Goal: Task Accomplishment & Management: Complete application form

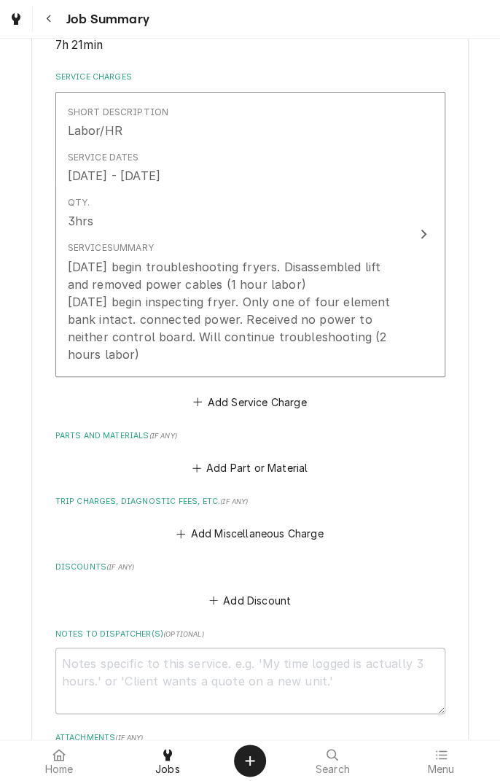
scroll to position [325, 0]
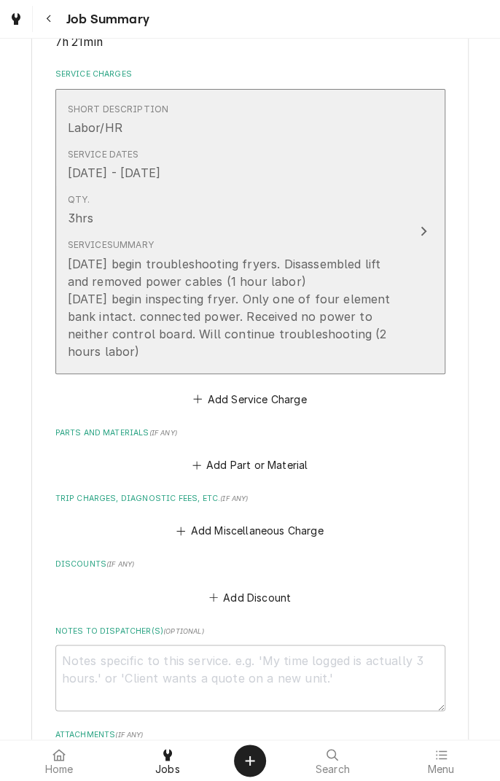
click at [430, 232] on div "Update Line Item" at bounding box center [423, 230] width 19 height 17
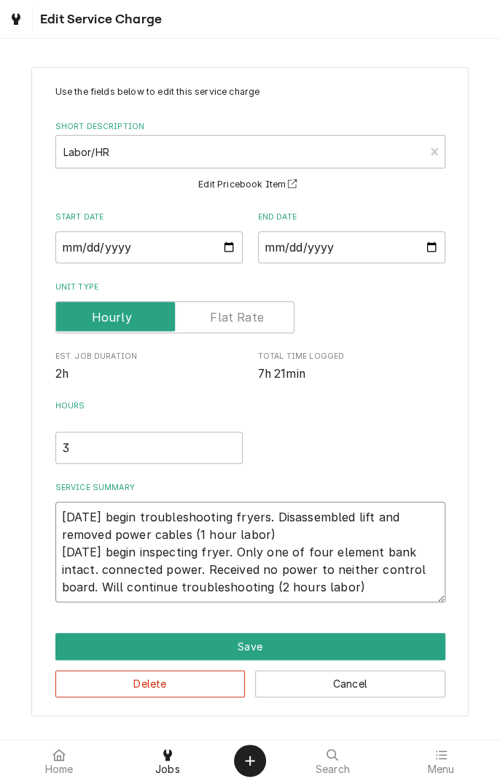
click at [381, 595] on textarea "8/29/25 begin troubleshooting fryers. Disassembled lift and removed power cable…" at bounding box center [250, 552] width 390 height 101
type textarea "x"
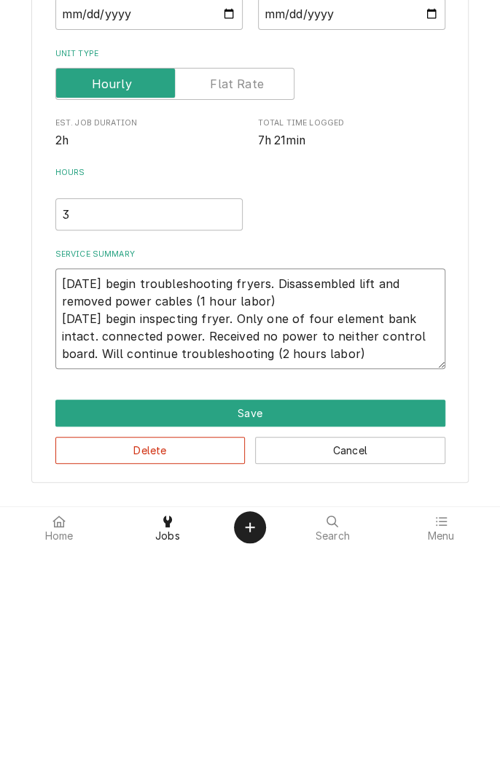
type textarea "8/29/25 begin troubleshooting fryers. Disassembled lift and removed power cable…"
type textarea "x"
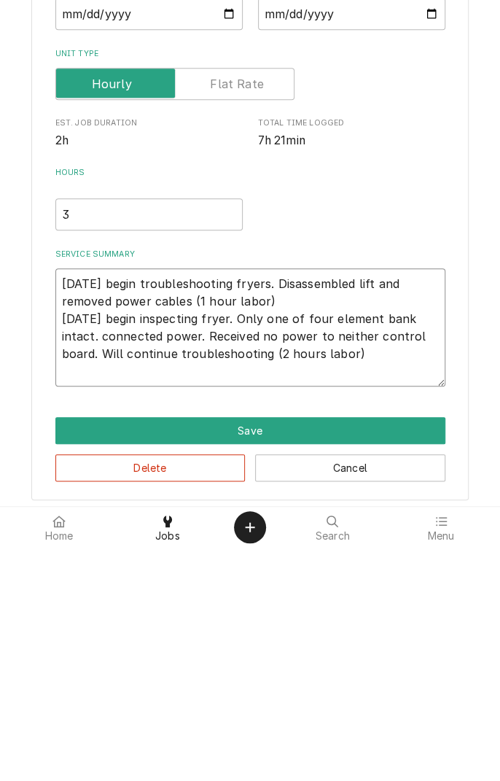
type textarea "8/29/25 begin troubleshooting fryers. Disassembled lift and removed power cable…"
type textarea "x"
type textarea "8/29/25 begin troubleshooting fryers. Disassembled lift and removed power cable…"
type textarea "x"
type textarea "8/29/25 begin troubleshooting fryers. Disassembled lift and removed power cable…"
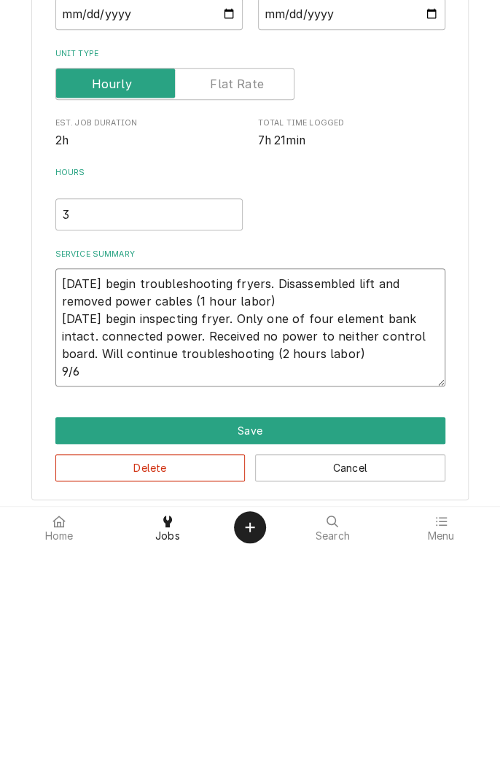
type textarea "x"
type textarea "8/29/25 begin troubleshooting fryers. Disassembled lift and removed power cable…"
type textarea "x"
type textarea "8/29/25 begin troubleshooting fryers. Disassembled lift and removed power cable…"
type textarea "x"
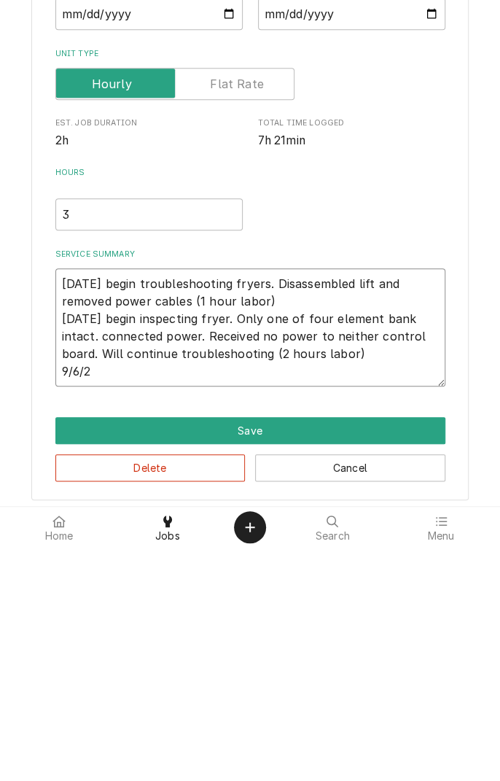
type textarea "8/29/25 begin troubleshooting fryers. Disassembled lift and removed power cable…"
type textarea "x"
type textarea "8/29/25 begin troubleshooting fryers. Disassembled lift and removed power cable…"
type textarea "x"
type textarea "8/29/25 begin troubleshooting fryers. Disassembled lift and removed power cable…"
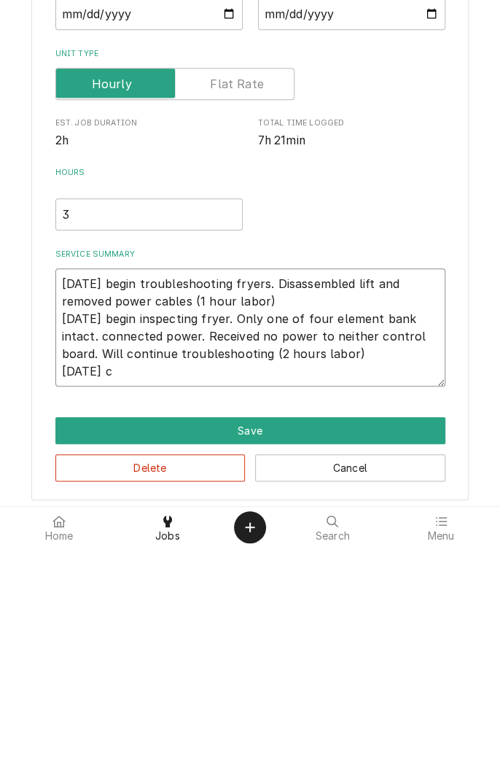
type textarea "x"
type textarea "8/29/25 begin troubleshooting fryers. Disassembled lift and removed power cable…"
type textarea "x"
type textarea "8/29/25 begin troubleshooting fryers. Disassembled lift and removed power cable…"
type textarea "x"
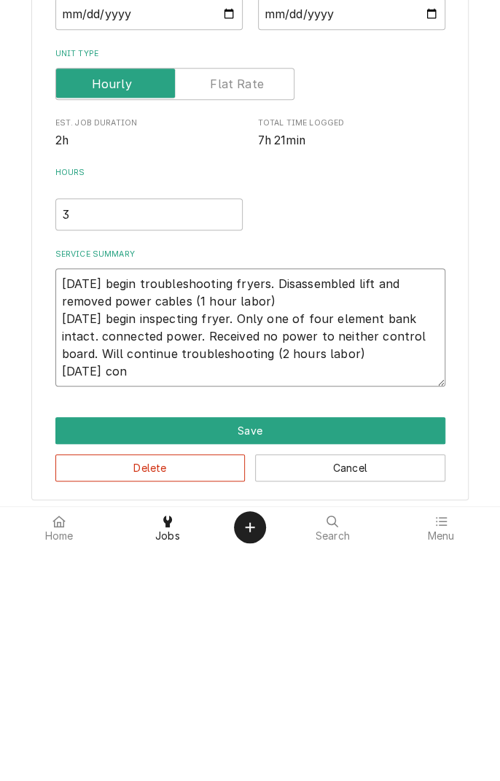
type textarea "8/29/25 begin troubleshooting fryers. Disassembled lift and removed power cable…"
type textarea "x"
type textarea "8/29/25 begin troubleshooting fryers. Disassembled lift and removed power cable…"
type textarea "x"
type textarea "8/29/25 begin troubleshooting fryers. Disassembled lift and removed power cable…"
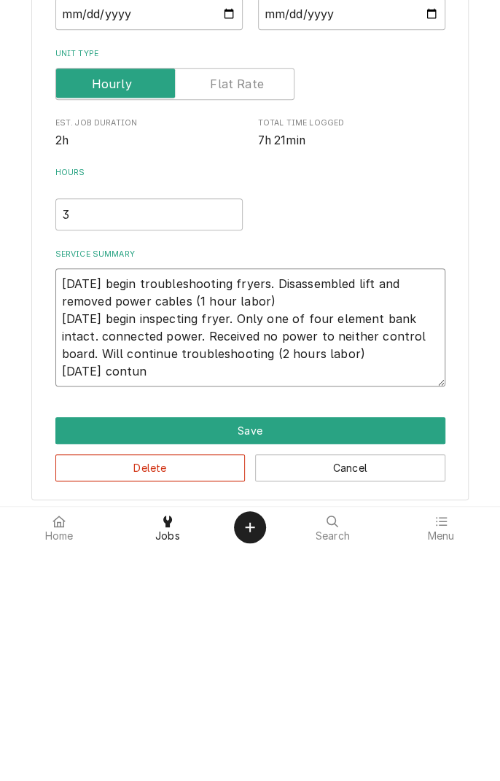
type textarea "x"
type textarea "8/29/25 begin troubleshooting fryers. Disassembled lift and removed power cable…"
type textarea "x"
type textarea "8/29/25 begin troubleshooting fryers. Disassembled lift and removed power cable…"
type textarea "x"
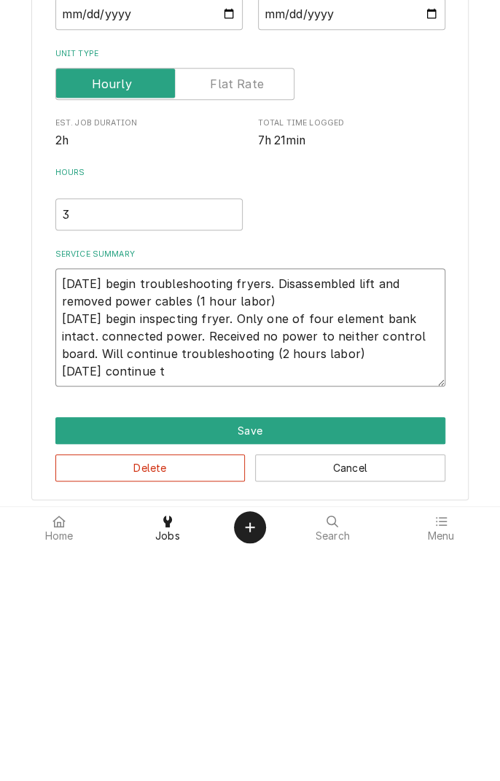
type textarea "8/29/25 begin troubleshooting fryers. Disassembled lift and removed power cable…"
type textarea "x"
type textarea "8/29/25 begin troubleshooting fryers. Disassembled lift and removed power cable…"
type textarea "x"
type textarea "8/29/25 begin troubleshooting fryers. Disassembled lift and removed power cable…"
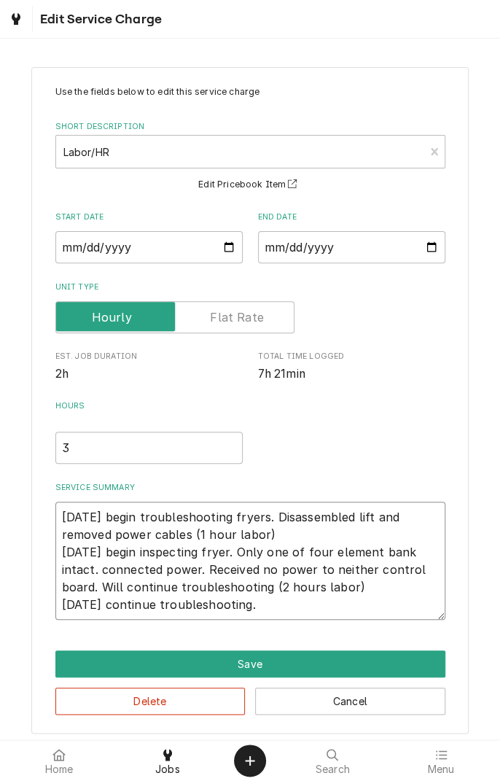
click at [309, 605] on textarea "8/29/25 begin troubleshooting fryers. Disassembled lift and removed power cable…" at bounding box center [250, 561] width 390 height 118
type textarea "x"
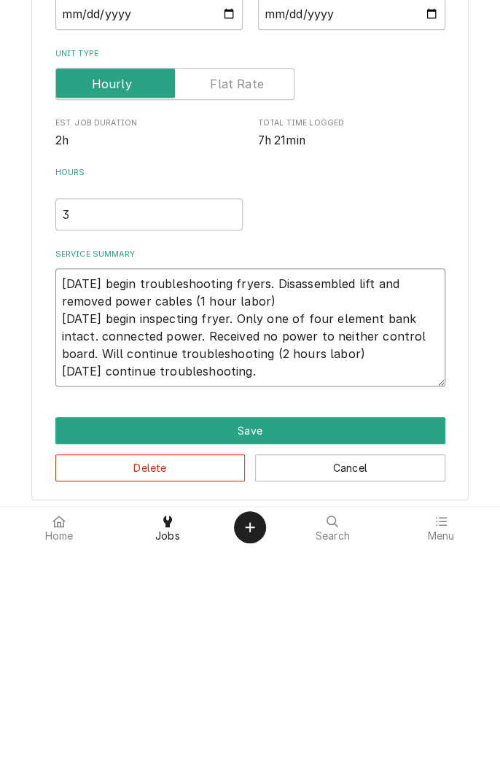
type textarea "8/29/25 begin troubleshooting fryers. Disassembled lift and removed power cable…"
type textarea "x"
type textarea "8/29/25 begin troubleshooting fryers. Disassembled lift and removed power cable…"
type textarea "x"
type textarea "8/29/25 begin troubleshooting fryers. Disassembled lift and removed power cable…"
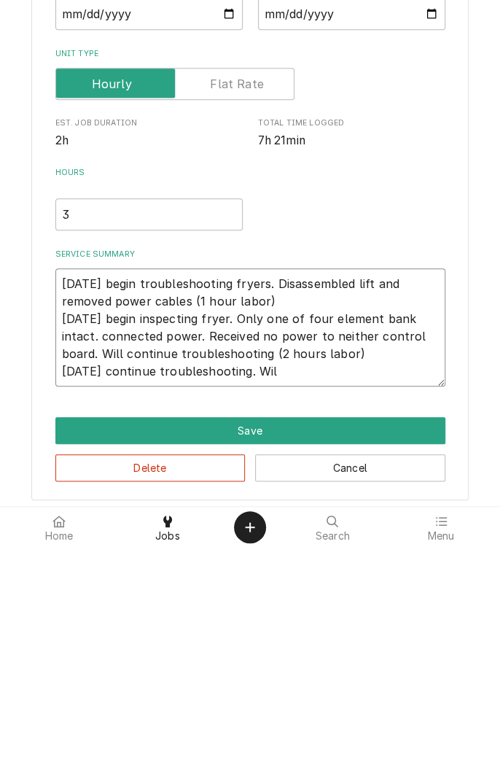
type textarea "x"
type textarea "8/29/25 begin troubleshooting fryers. Disassembled lift and removed power cable…"
type textarea "x"
type textarea "8/29/25 begin troubleshooting fryers. Disassembled lift and removed power cable…"
type textarea "x"
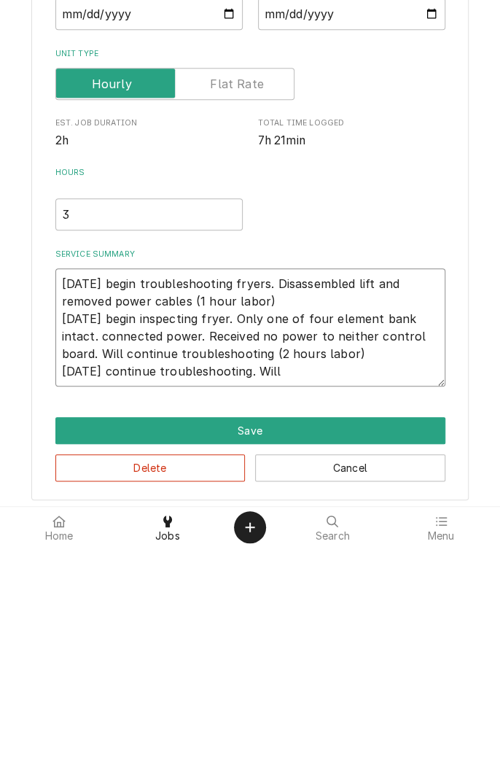
type textarea "8/29/25 begin troubleshooting fryers. Disassembled lift and removed power cable…"
type textarea "x"
type textarea "8/29/25 begin troubleshooting fryers. Disassembled lift and removed power cable…"
type textarea "x"
type textarea "8/29/25 begin troubleshooting fryers. Disassembled lift and removed power cable…"
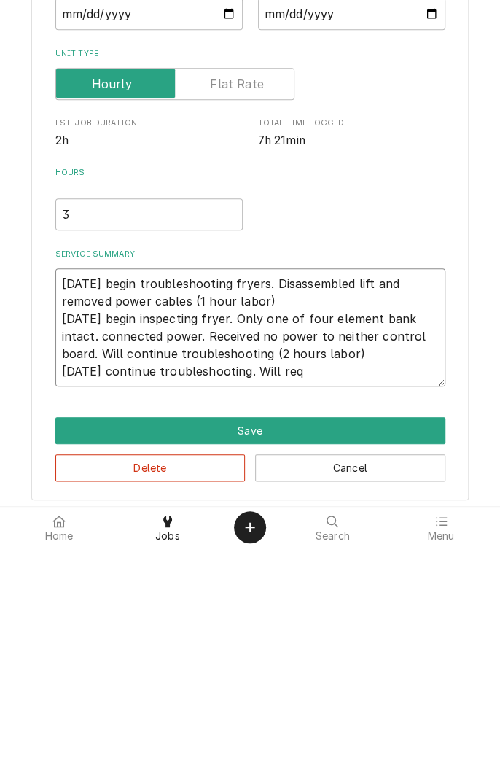
type textarea "x"
type textarea "8/29/25 begin troubleshooting fryers. Disassembled lift and removed power cable…"
type textarea "x"
type textarea "8/29/25 begin troubleshooting fryers. Disassembled lift and removed power cable…"
type textarea "x"
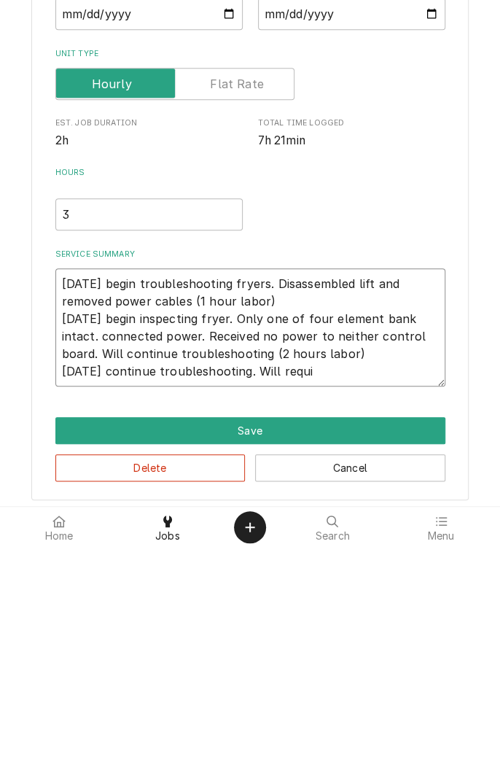
type textarea "8/29/25 begin troubleshooting fryers. Disassembled lift and removed power cable…"
type textarea "x"
type textarea "8/29/25 begin troubleshooting fryers. Disassembled lift and removed power cable…"
type textarea "x"
type textarea "8/29/25 begin troubleshooting fryers. Disassembled lift and removed power cable…"
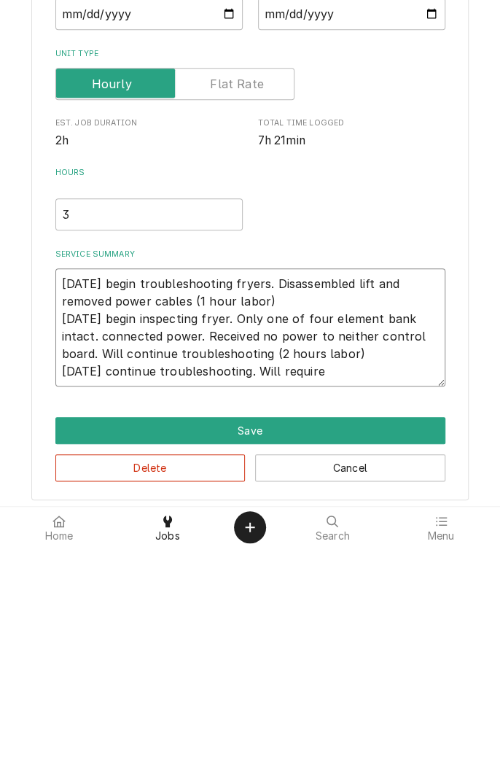
type textarea "x"
type textarea "8/29/25 begin troubleshooting fryers. Disassembled lift and removed power cable…"
type textarea "x"
type textarea "8/29/25 begin troubleshooting fryers. Disassembled lift and removed power cable…"
type textarea "x"
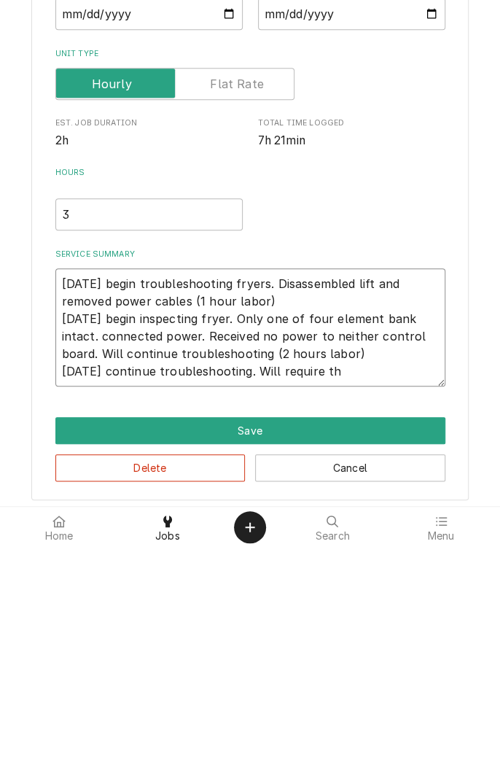
type textarea "8/29/25 begin troubleshooting fryers. Disassembled lift and removed power cable…"
type textarea "x"
type textarea "8/29/25 begin troubleshooting fryers. Disassembled lift and removed power cable…"
type textarea "x"
type textarea "8/29/25 begin troubleshooting fryers. Disassembled lift and removed power cable…"
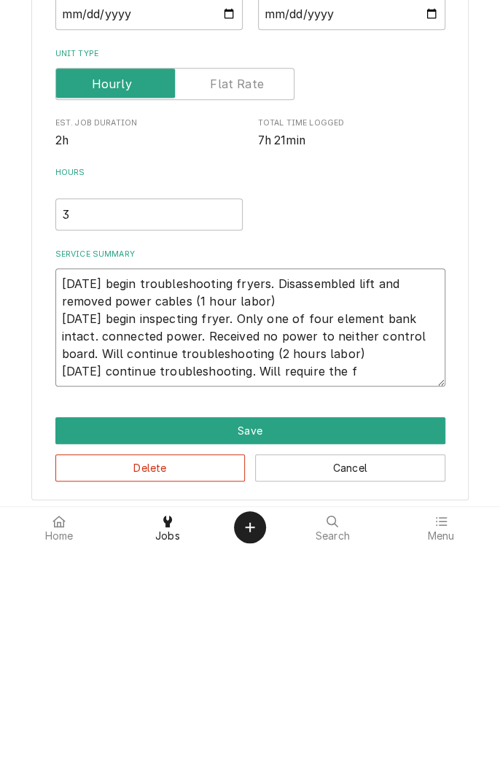
type textarea "x"
type textarea "8/29/25 begin troubleshooting fryers. Disassembled lift and removed power cable…"
type textarea "x"
type textarea "8/29/25 begin troubleshooting fryers. Disassembled lift and removed power cable…"
type textarea "x"
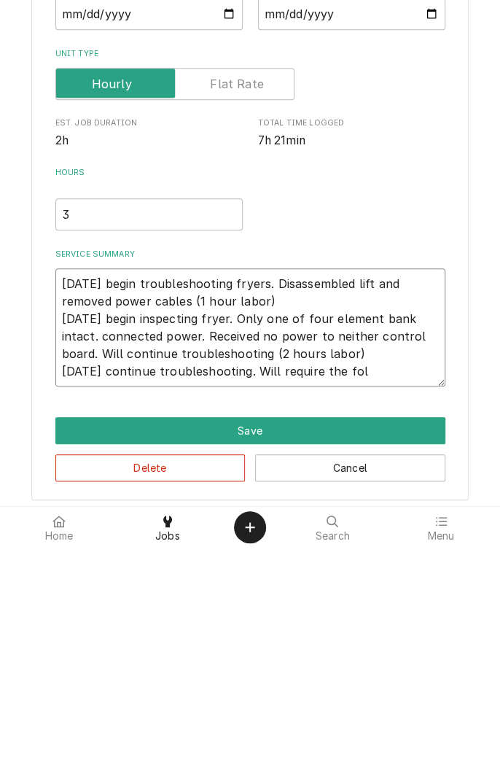
type textarea "8/29/25 begin troubleshooting fryers. Disassembled lift and removed power cable…"
type textarea "x"
type textarea "8/29/25 begin troubleshooting fryers. Disassembled lift and removed power cable…"
type textarea "x"
type textarea "8/29/25 begin troubleshooting fryers. Disassembled lift and removed power cable…"
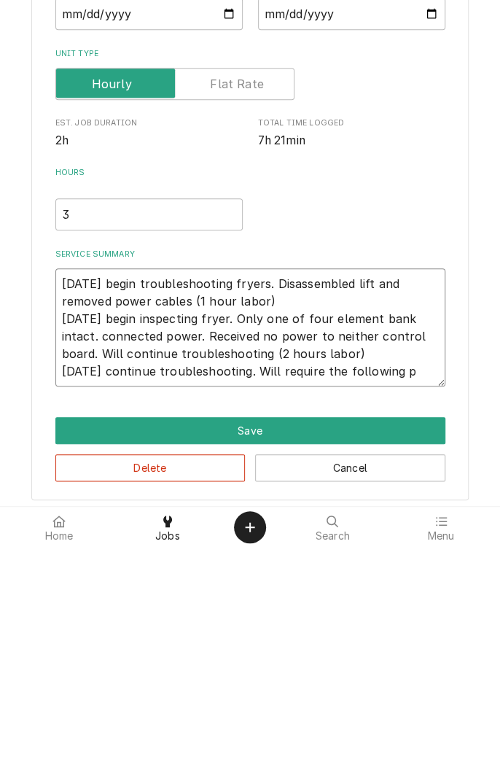
type textarea "x"
type textarea "8/29/25 begin troubleshooting fryers. Disassembled lift and removed power cable…"
type textarea "x"
type textarea "8/29/25 begin troubleshooting fryers. Disassembled lift and removed power cable…"
type textarea "x"
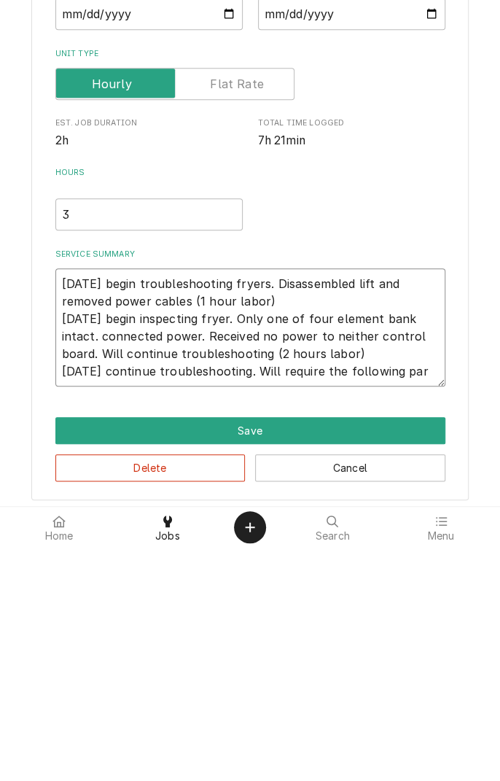
type textarea "8/29/25 begin troubleshooting fryers. Disassembled lift and removed power cable…"
type textarea "x"
type textarea "8/29/25 begin troubleshooting fryers. Disassembled lift and removed power cable…"
type textarea "x"
type textarea "8/29/25 begin troubleshooting fryers. Disassembled lift and removed power cable…"
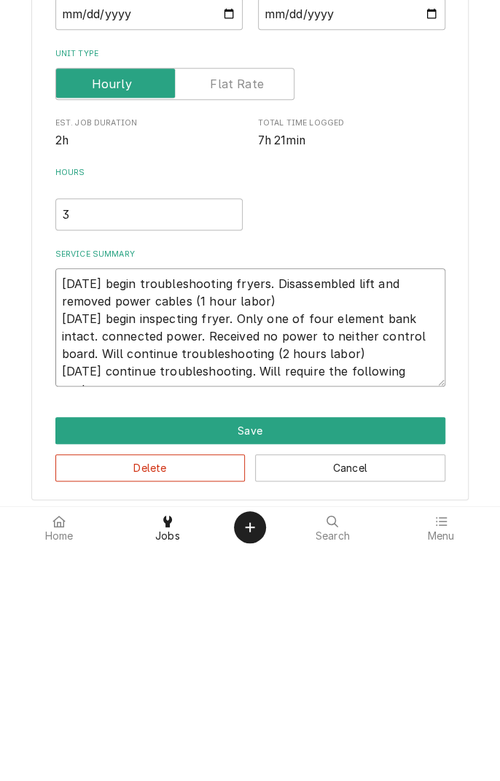
type textarea "x"
type textarea "8/29/25 begin troubleshooting fryers. Disassembled lift and removed power cable…"
type textarea "x"
type textarea "8/29/25 begin troubleshooting fryers. Disassembled lift and removed power cable…"
type textarea "x"
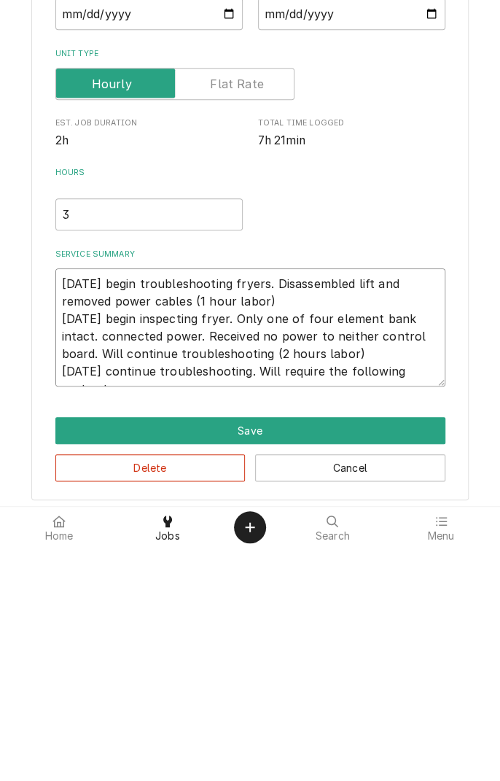
type textarea "8/29/25 begin troubleshooting fryers. Disassembled lift and removed power cable…"
type textarea "x"
type textarea "8/29/25 begin troubleshooting fryers. Disassembled lift and removed power cable…"
type textarea "x"
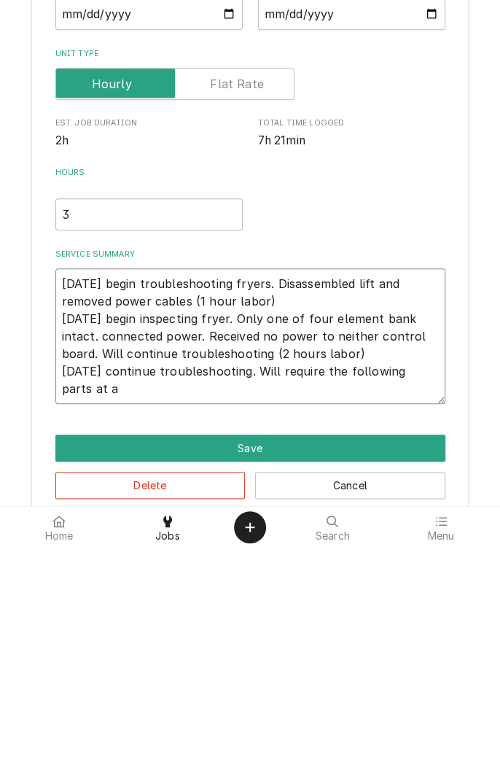
type textarea "8/29/25 begin troubleshooting fryers. Disassembled lift and removed power cable…"
type textarea "x"
type textarea "8/29/25 begin troubleshooting fryers. Disassembled lift and removed power cable…"
type textarea "x"
type textarea "8/29/25 begin troubleshooting fryers. Disassembled lift and removed power cable…"
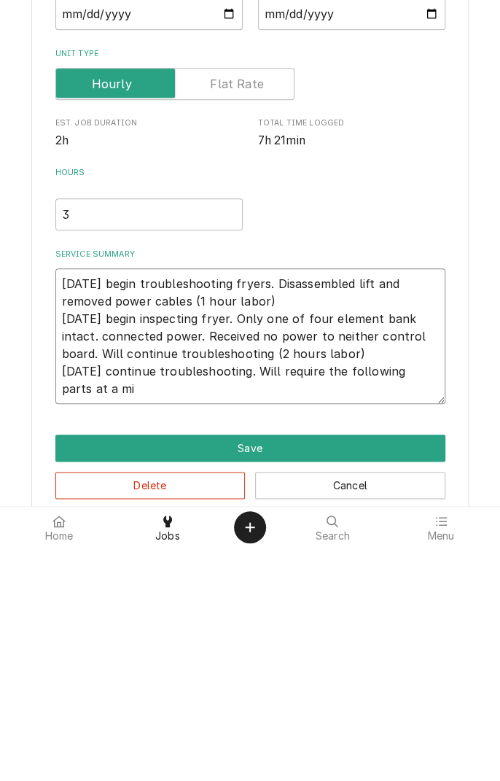
type textarea "x"
type textarea "8/29/25 begin troubleshooting fryers. Disassembled lift and removed power cable…"
type textarea "x"
type textarea "8/29/25 begin troubleshooting fryers. Disassembled lift and removed power cable…"
type textarea "x"
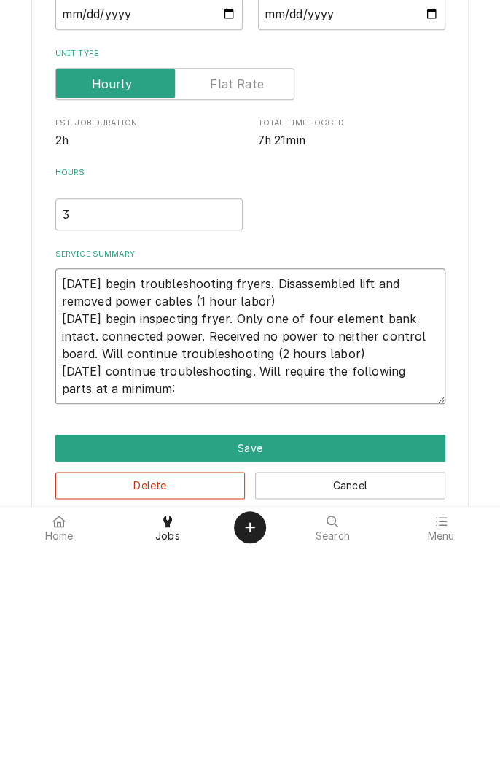
type textarea "8/29/25 begin troubleshooting fryers. Disassembled lift and removed power cable…"
type textarea "x"
type textarea "8/29/25 begin troubleshooting fryers. Disassembled lift and removed power cable…"
type textarea "x"
type textarea "8/29/25 begin troubleshooting fryers. Disassembled lift and removed power cable…"
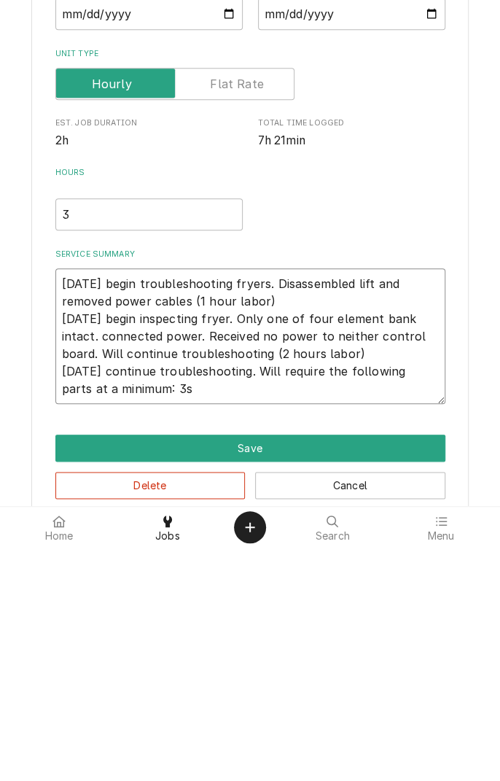
type textarea "x"
type textarea "8/29/25 begin troubleshooting fryers. Disassembled lift and removed power cable…"
type textarea "x"
type textarea "8/29/25 begin troubleshooting fryers. Disassembled lift and removed power cable…"
type textarea "x"
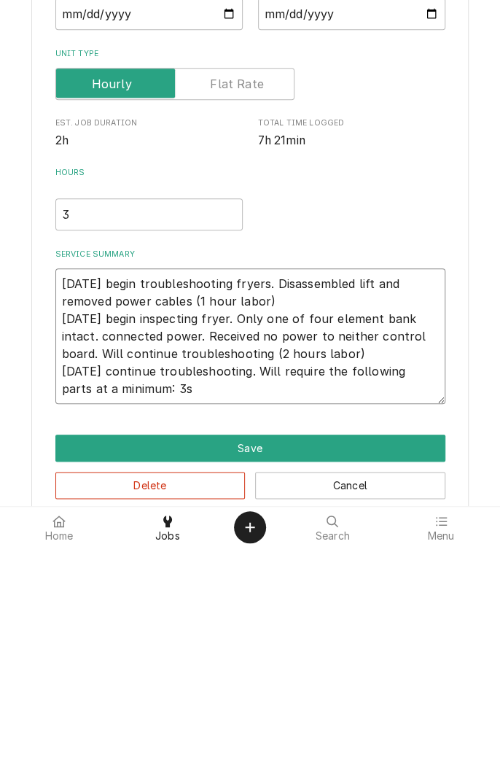
type textarea "8/29/25 begin troubleshooting fryers. Disassembled lift and removed power cable…"
type textarea "x"
type textarea "8/29/25 begin troubleshooting fryers. Disassembled lift and removed power cable…"
type textarea "x"
type textarea "8/29/25 begin troubleshooting fryers. Disassembled lift and removed power cable…"
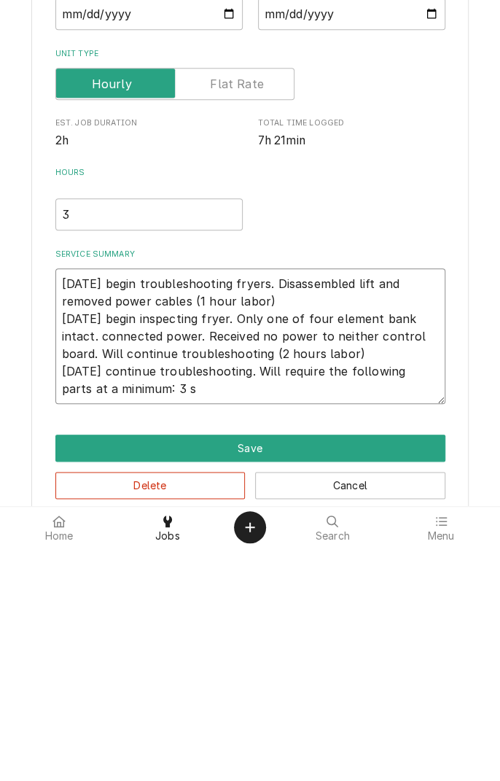
type textarea "x"
type textarea "8/29/25 begin troubleshooting fryers. Disassembled lift and removed power cable…"
type textarea "x"
type textarea "8/29/25 begin troubleshooting fryers. Disassembled lift and removed power cable…"
type textarea "x"
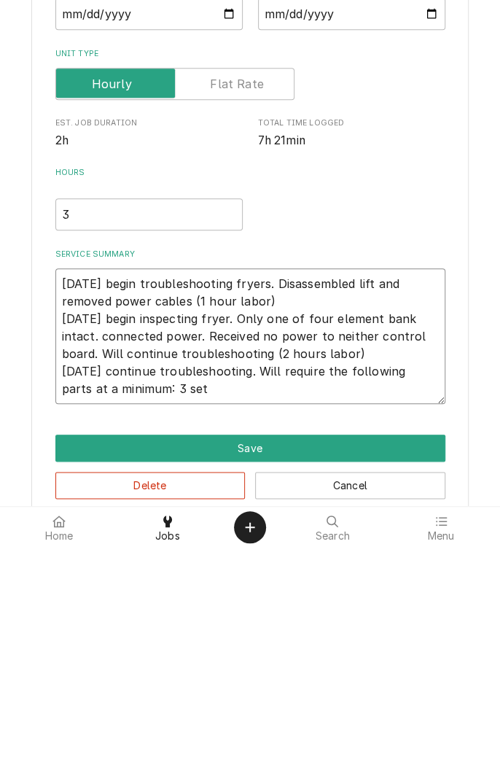
type textarea "8/29/25 begin troubleshooting fryers. Disassembled lift and removed power cable…"
type textarea "x"
type textarea "8/29/25 begin troubleshooting fryers. Disassembled lift and removed power cable…"
type textarea "x"
type textarea "8/29/25 begin troubleshooting fryers. Disassembled lift and removed power cable…"
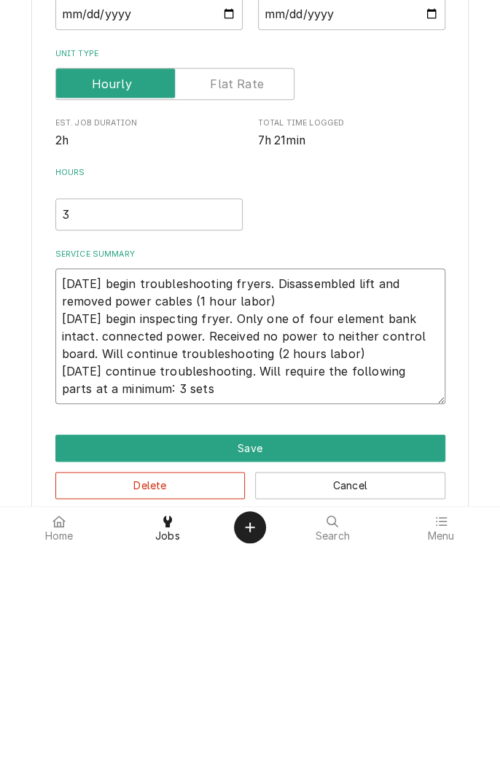
type textarea "x"
type textarea "8/29/25 begin troubleshooting fryers. Disassembled lift and removed power cable…"
type textarea "x"
type textarea "8/29/25 begin troubleshooting fryers. Disassembled lift and removed power cable…"
type textarea "x"
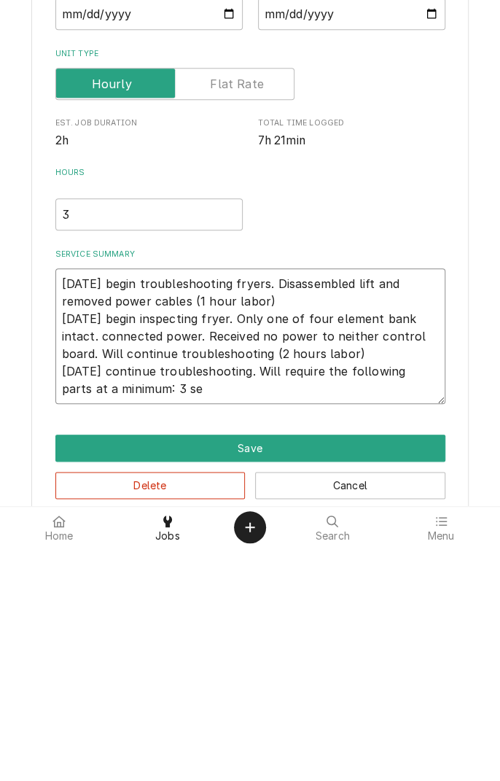
type textarea "8/29/25 begin troubleshooting fryers. Disassembled lift and removed power cable…"
type textarea "x"
type textarea "8/29/25 begin troubleshooting fryers. Disassembled lift and removed power cable…"
type textarea "x"
type textarea "8/29/25 begin troubleshooting fryers. Disassembled lift and removed power cable…"
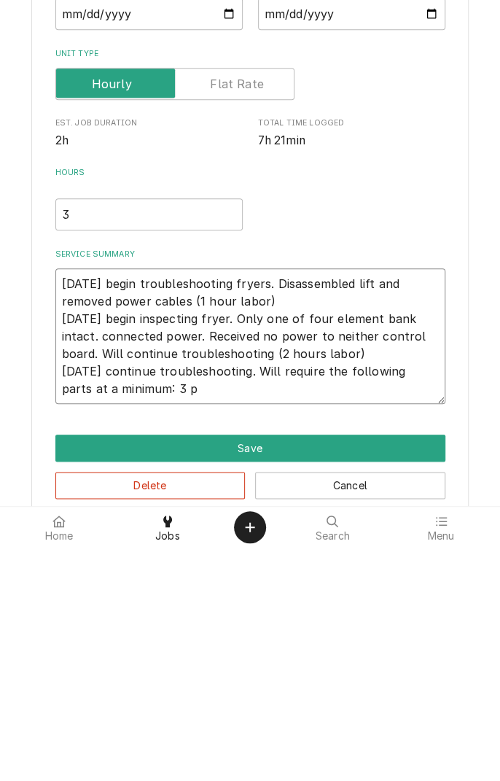
type textarea "x"
type textarea "8/29/25 begin troubleshooting fryers. Disassembled lift and removed power cable…"
type textarea "x"
type textarea "8/29/25 begin troubleshooting fryers. Disassembled lift and removed power cable…"
type textarea "x"
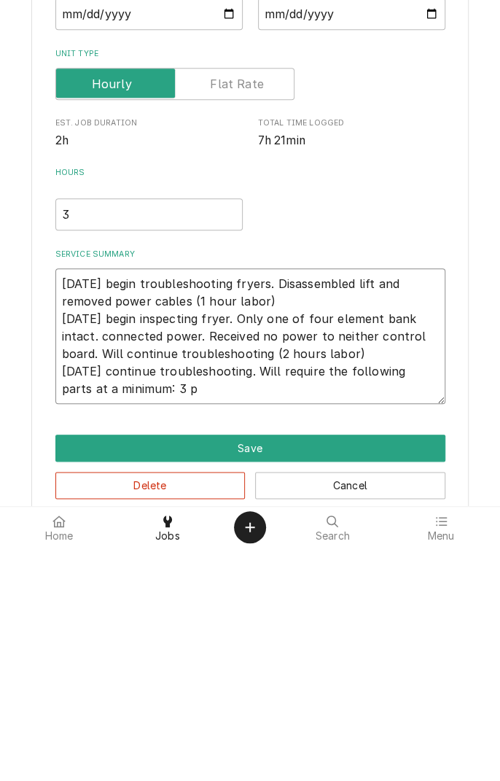
type textarea "8/29/25 begin troubleshooting fryers. Disassembled lift and removed power cable…"
type textarea "x"
type textarea "8/29/25 begin troubleshooting fryers. Disassembled lift and removed power cable…"
type textarea "x"
type textarea "8/29/25 begin troubleshooting fryers. Disassembled lift and removed power cable…"
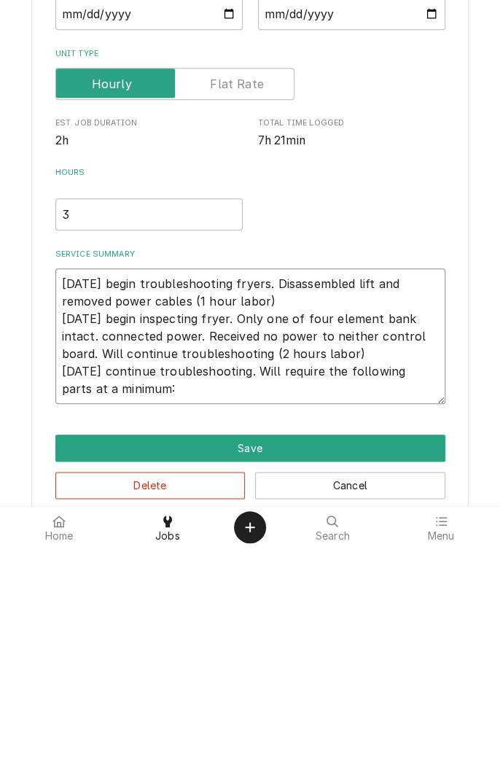
type textarea "x"
type textarea "8/29/25 begin troubleshooting fryers. Disassembled lift and removed power cable…"
type textarea "x"
type textarea "8/29/25 begin troubleshooting fryers. Disassembled lift and removed power cable…"
type textarea "x"
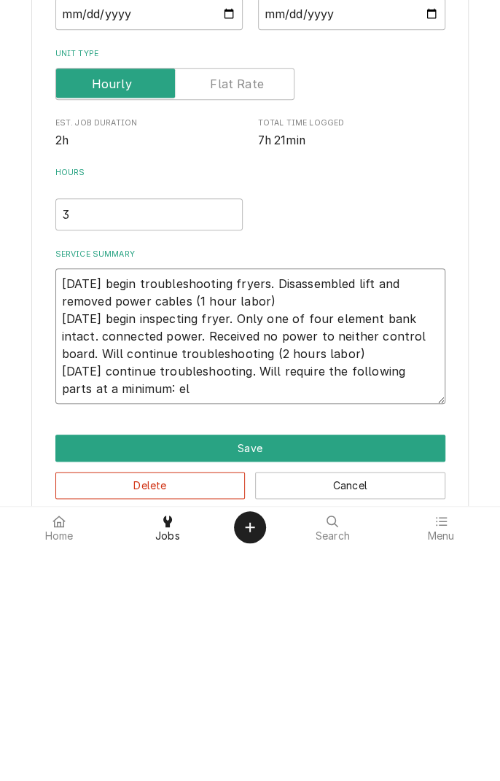
type textarea "8/29/25 begin troubleshooting fryers. Disassembled lift and removed power cable…"
type textarea "x"
type textarea "8/29/25 begin troubleshooting fryers. Disassembled lift and removed power cable…"
type textarea "x"
type textarea "8/29/25 begin troubleshooting fryers. Disassembled lift and removed power cable…"
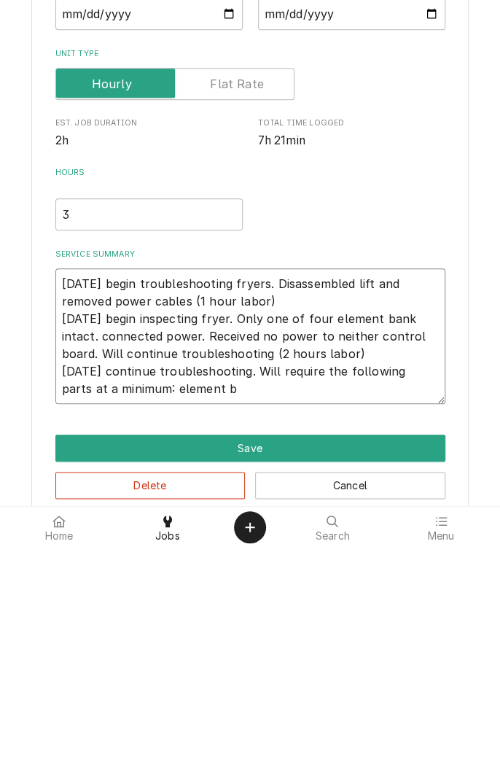
type textarea "x"
type textarea "8/29/25 begin troubleshooting fryers. Disassembled lift and removed power cable…"
type textarea "x"
type textarea "8/29/25 begin troubleshooting fryers. Disassembled lift and removed power cable…"
type textarea "x"
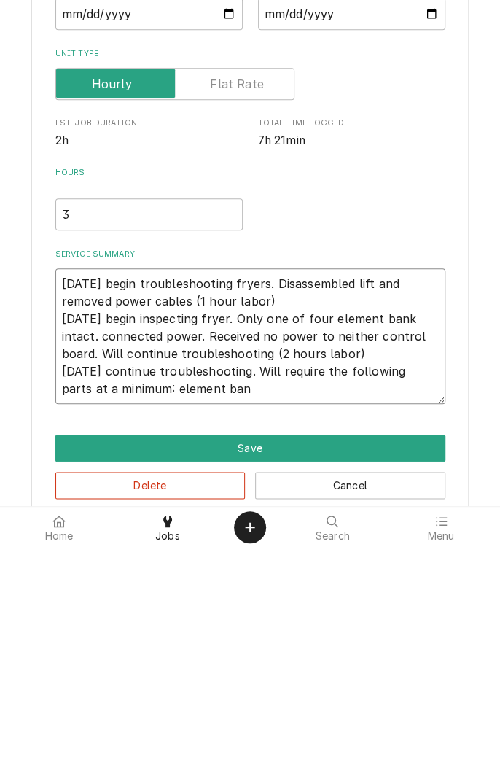
type textarea "8/29/25 begin troubleshooting fryers. Disassembled lift and removed power cable…"
type textarea "x"
type textarea "8/29/25 begin troubleshooting fryers. Disassembled lift and removed power cable…"
type textarea "x"
type textarea "8/29/25 begin troubleshooting fryers. Disassembled lift and removed power cable…"
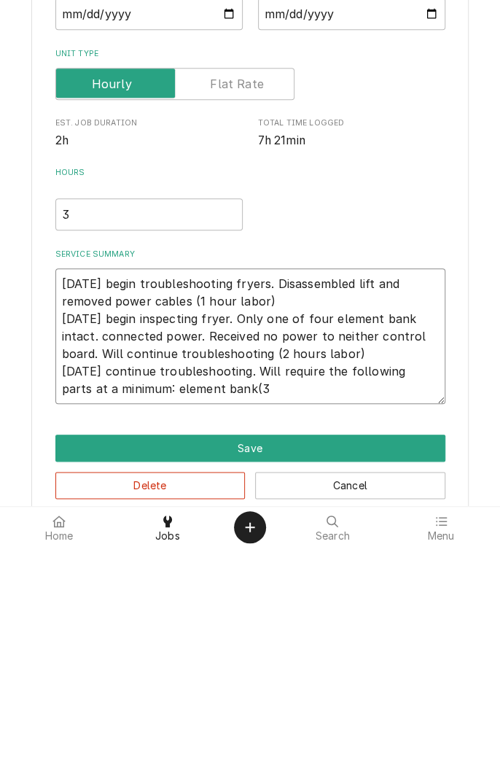
type textarea "x"
type textarea "8/29/25 begin troubleshooting fryers. Disassembled lift and removed power cable…"
type textarea "x"
type textarea "8/29/25 begin troubleshooting fryers. Disassembled lift and removed power cable…"
type textarea "x"
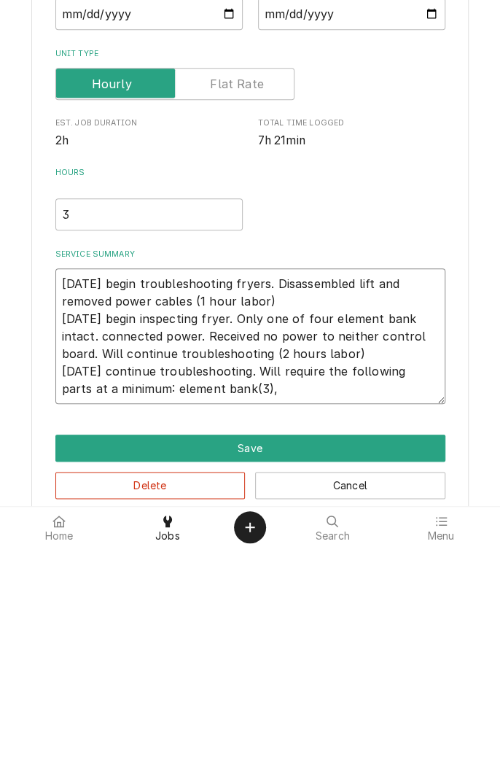
type textarea "8/29/25 begin troubleshooting fryers. Disassembled lift and removed power cable…"
type textarea "x"
type textarea "8/29/25 begin troubleshooting fryers. Disassembled lift and removed power cable…"
type textarea "x"
type textarea "8/29/25 begin troubleshooting fryers. Disassembled lift and removed power cable…"
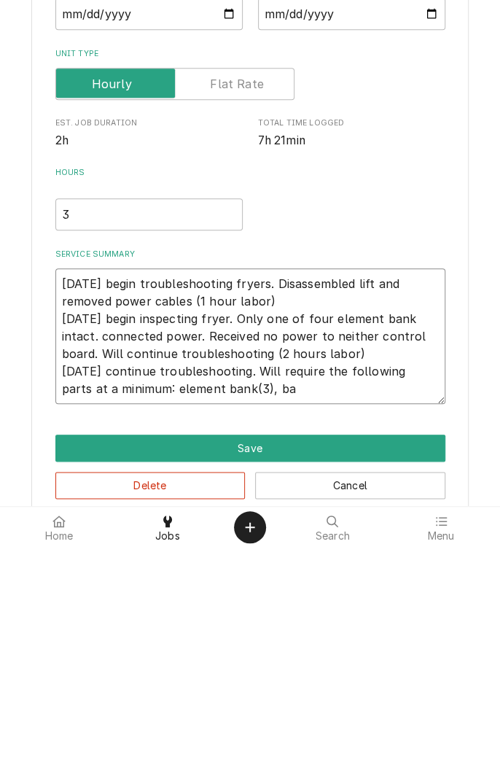
type textarea "x"
type textarea "8/29/25 begin troubleshooting fryers. Disassembled lift and removed power cable…"
type textarea "x"
type textarea "8/29/25 begin troubleshooting fryers. Disassembled lift and removed power cable…"
type textarea "x"
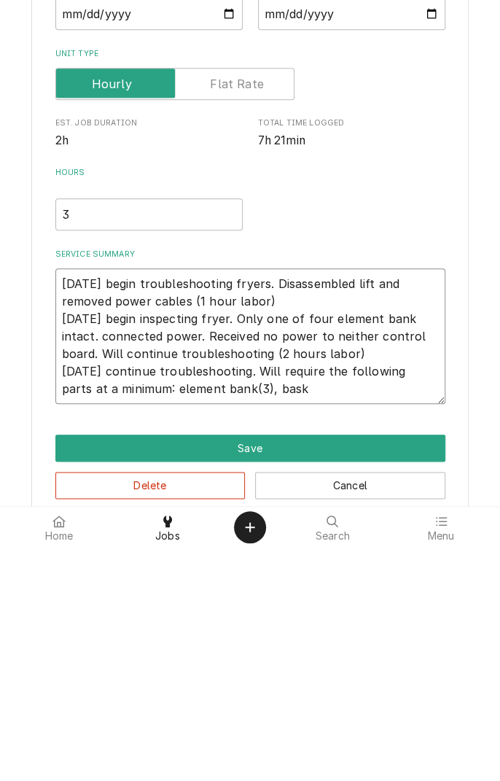
type textarea "8/29/25 begin troubleshooting fryers. Disassembled lift and removed power cable…"
type textarea "x"
type textarea "8/29/25 begin troubleshooting fryers. Disassembled lift and removed power cable…"
type textarea "x"
type textarea "8/29/25 begin troubleshooting fryers. Disassembled lift and removed power cable…"
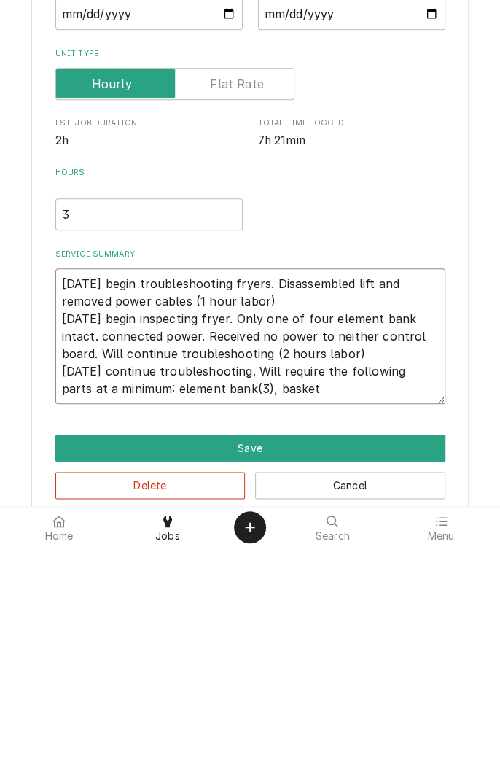
type textarea "x"
type textarea "8/29/25 begin troubleshooting fryers. Disassembled lift and removed power cable…"
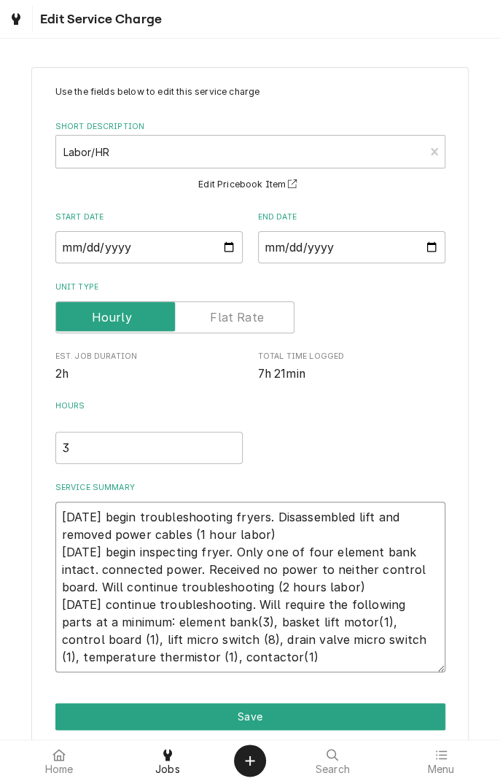
click at [324, 660] on textarea "8/29/25 begin troubleshooting fryers. Disassembled lift and removed power cable…" at bounding box center [250, 587] width 390 height 171
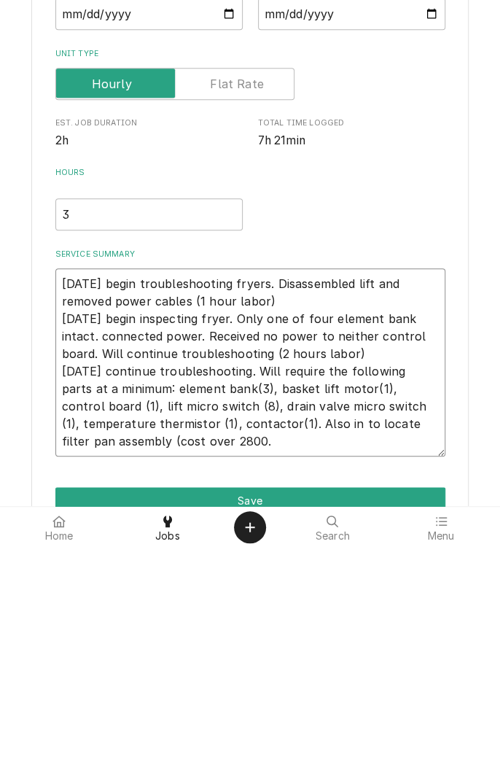
click at [110, 679] on textarea "8/29/25 begin troubleshooting fryers. Disassembled lift and removed power cable…" at bounding box center [250, 596] width 390 height 188
click at [120, 680] on textarea "8/29/25 begin troubleshooting fryers. Disassembled lift and removed power cable…" at bounding box center [250, 596] width 390 height 188
click at [178, 679] on textarea "8/29/25 begin troubleshooting fryers. Disassembled lift and removed power cable…" at bounding box center [250, 596] width 390 height 188
click at [96, 450] on input "3" at bounding box center [148, 448] width 187 height 32
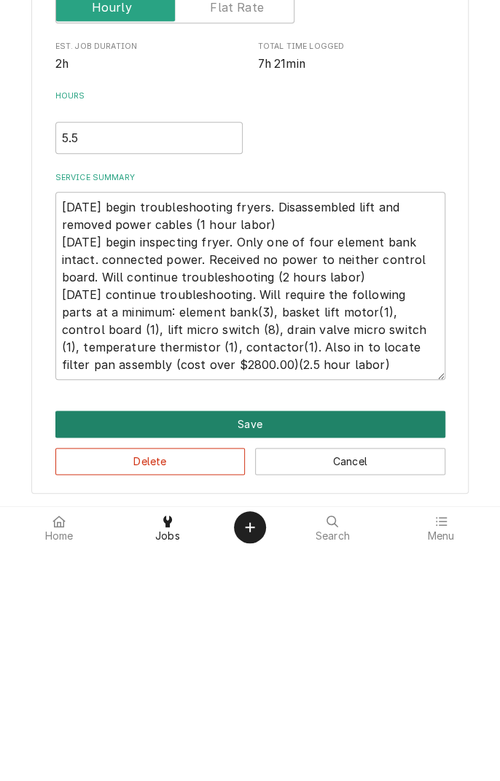
click at [261, 661] on button "Save" at bounding box center [250, 657] width 390 height 27
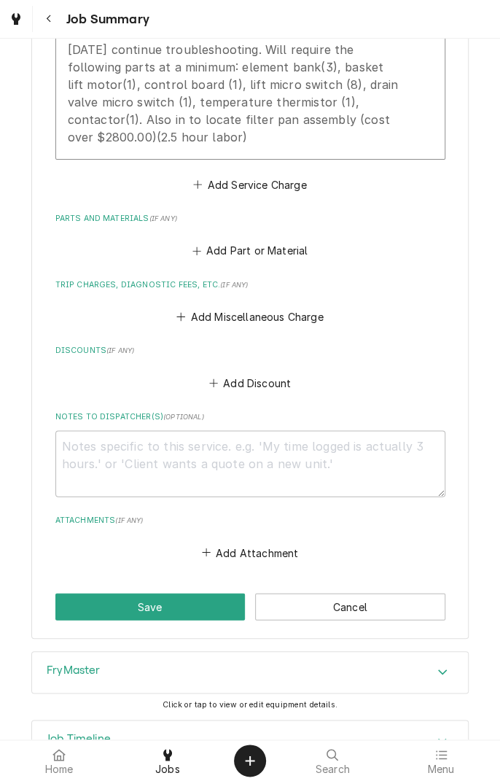
scroll to position [692, 0]
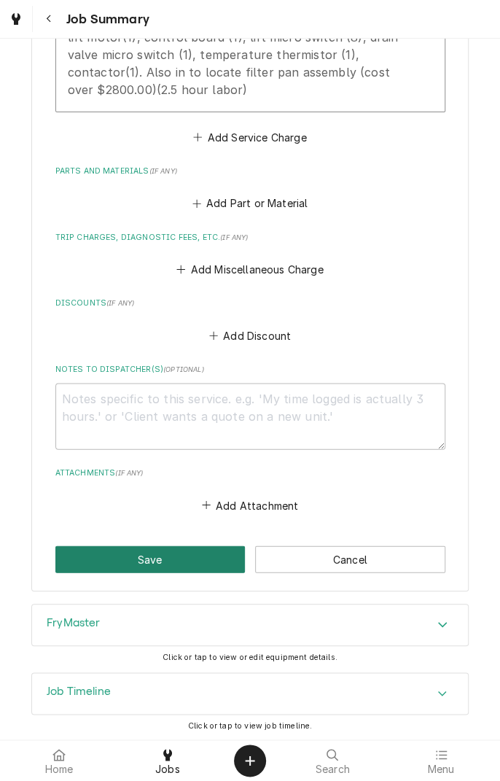
click at [170, 565] on button "Save" at bounding box center [150, 558] width 190 height 27
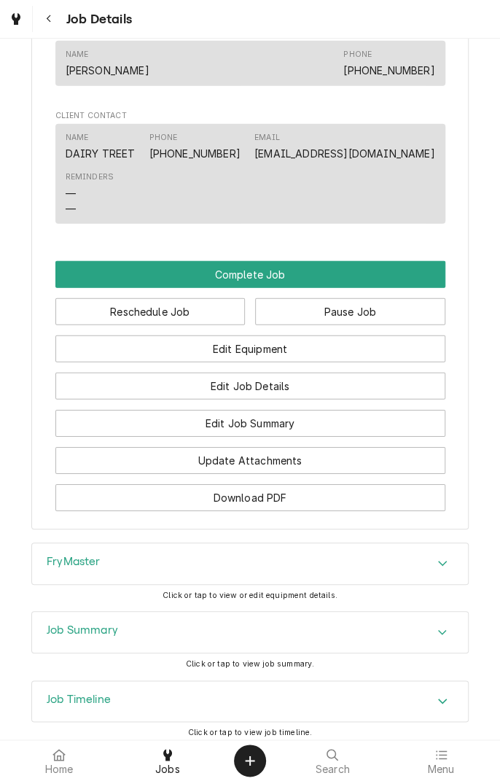
scroll to position [1168, 0]
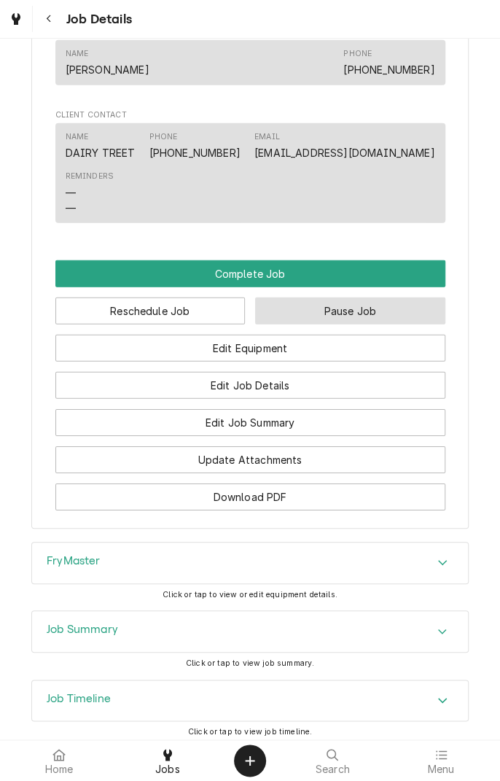
click at [366, 319] on button "Pause Job" at bounding box center [350, 310] width 190 height 27
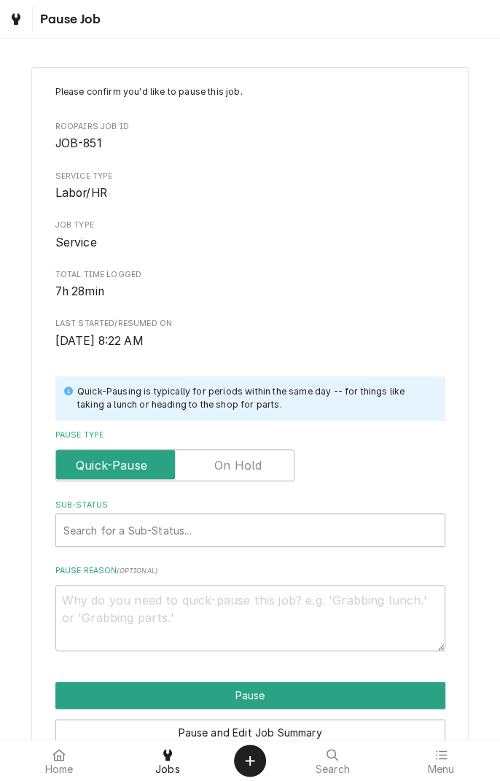
click at [252, 470] on label "Pause Type" at bounding box center [174, 465] width 239 height 32
click at [252, 470] on input "Pause Type" at bounding box center [175, 465] width 226 height 32
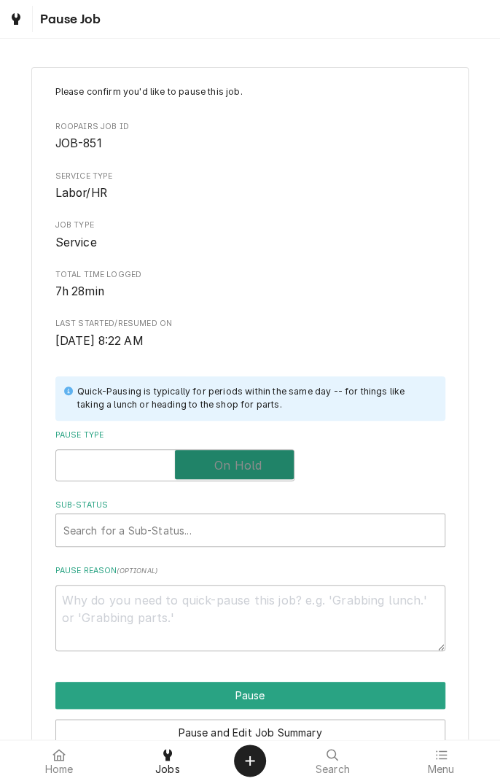
checkbox input "true"
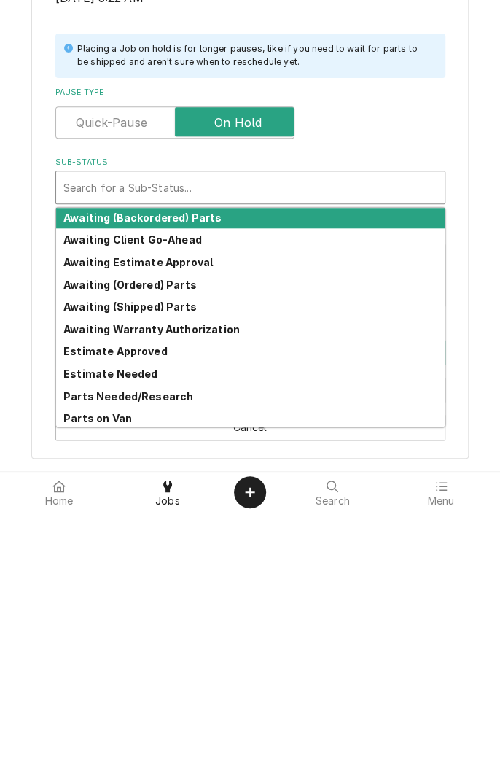
scroll to position [1, 0]
click at [174, 512] on strong "Awaiting Client Go-Ahead" at bounding box center [132, 508] width 139 height 12
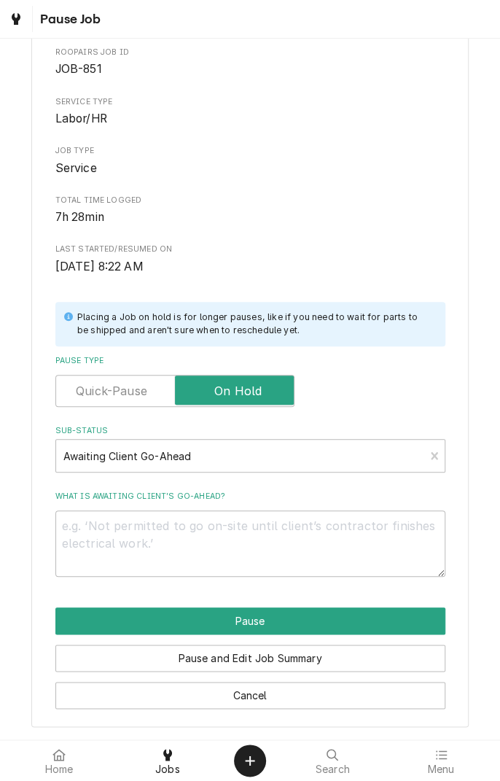
type textarea "x"
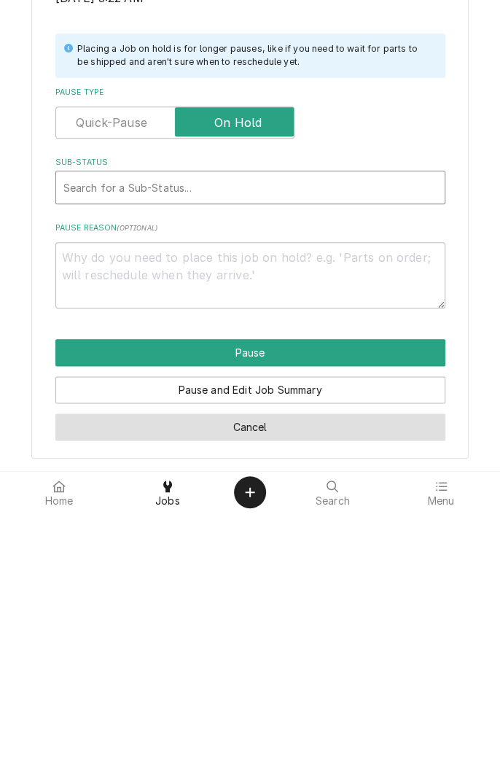
click at [317, 694] on button "Cancel" at bounding box center [250, 695] width 390 height 27
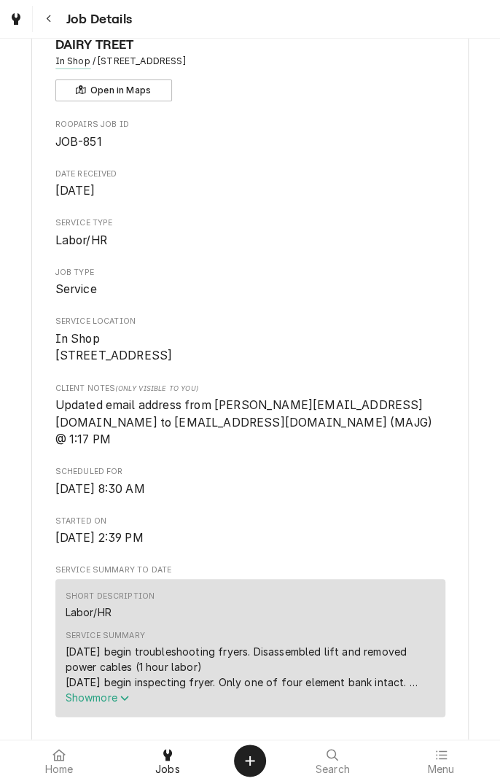
scroll to position [1168, 0]
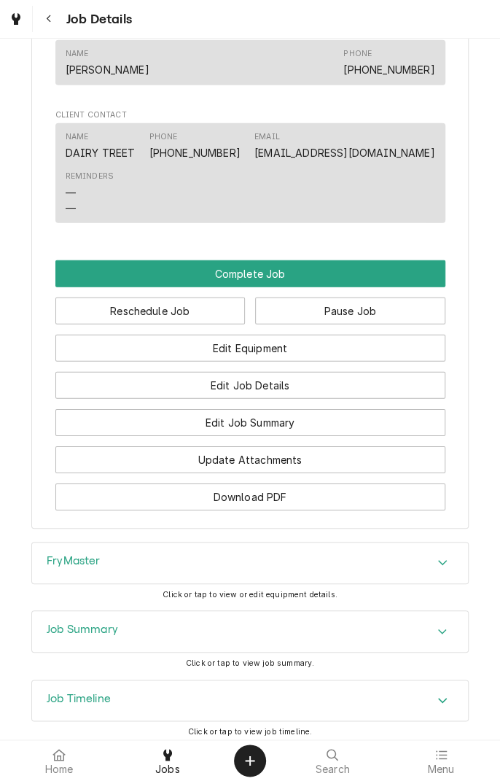
click at [453, 566] on div "Accordion Header" at bounding box center [443, 562] width 22 height 17
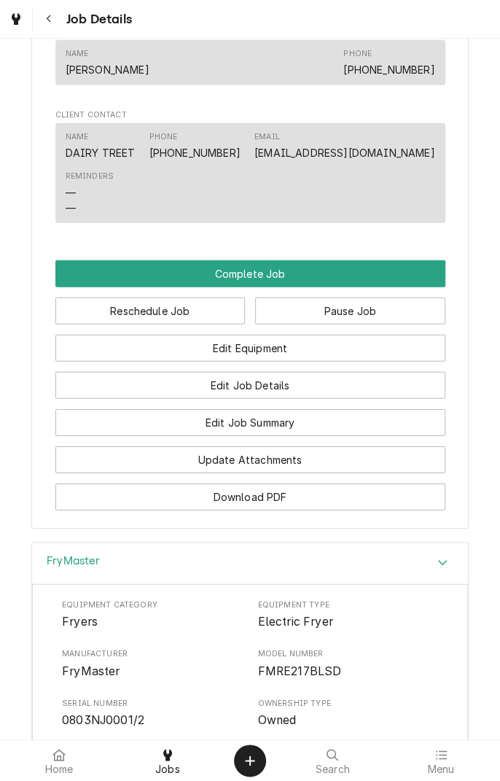
click at [435, 567] on div "Accordion Header" at bounding box center [443, 562] width 22 height 17
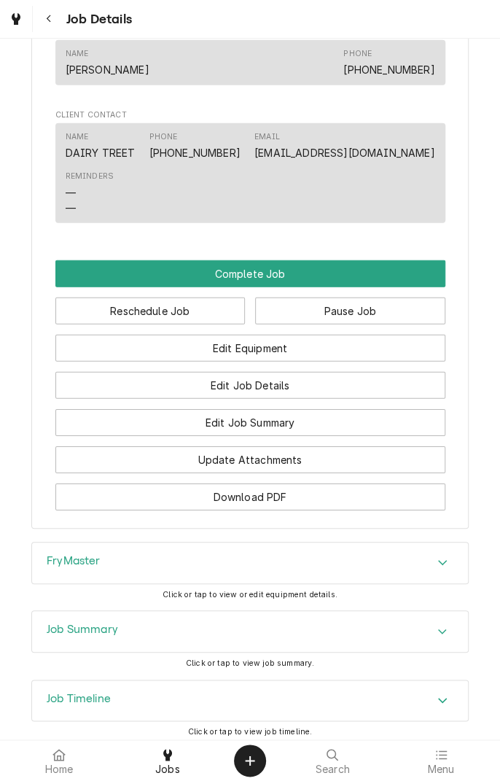
click at [259, 278] on button "Complete Job" at bounding box center [250, 273] width 390 height 27
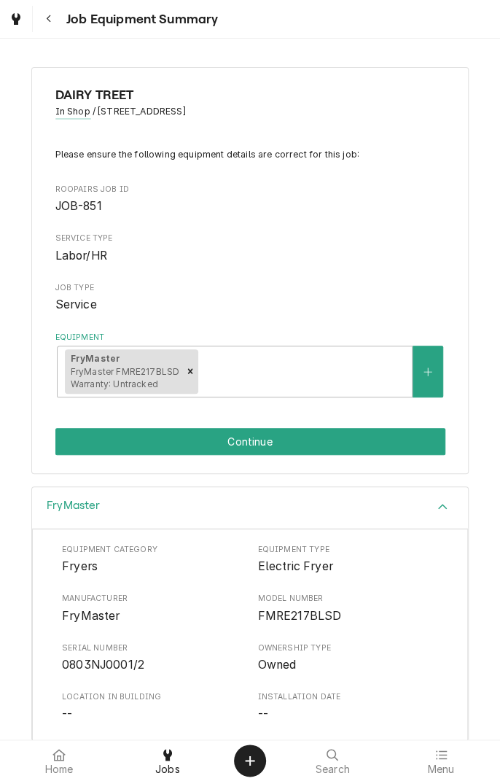
click at [346, 444] on button "Continue" at bounding box center [250, 441] width 390 height 27
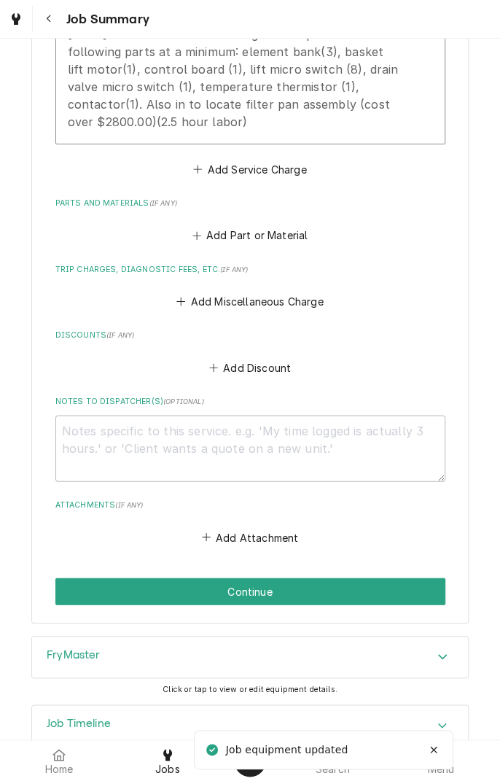
scroll to position [692, 0]
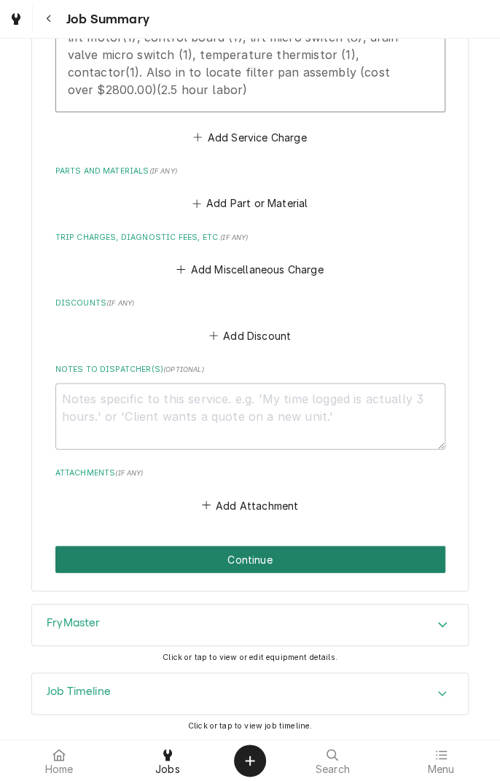
click at [308, 557] on button "Continue" at bounding box center [250, 558] width 390 height 27
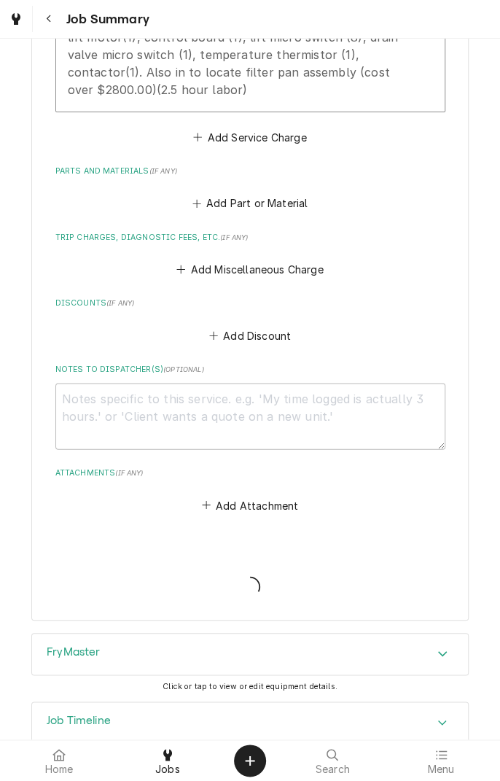
type textarea "x"
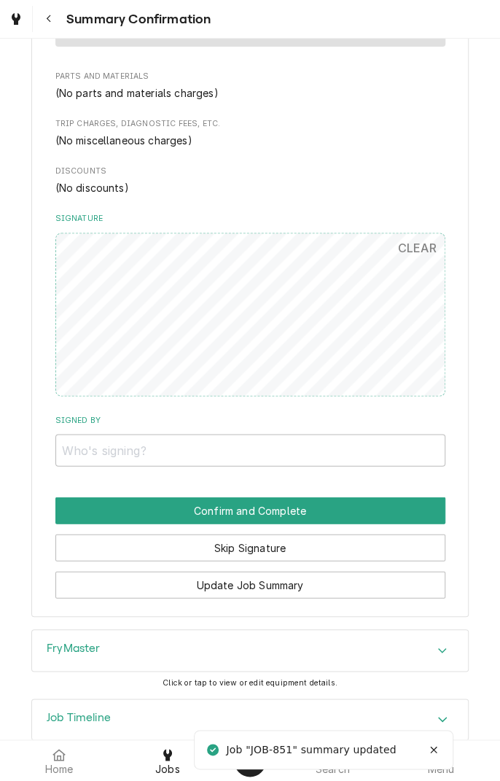
scroll to position [697, 0]
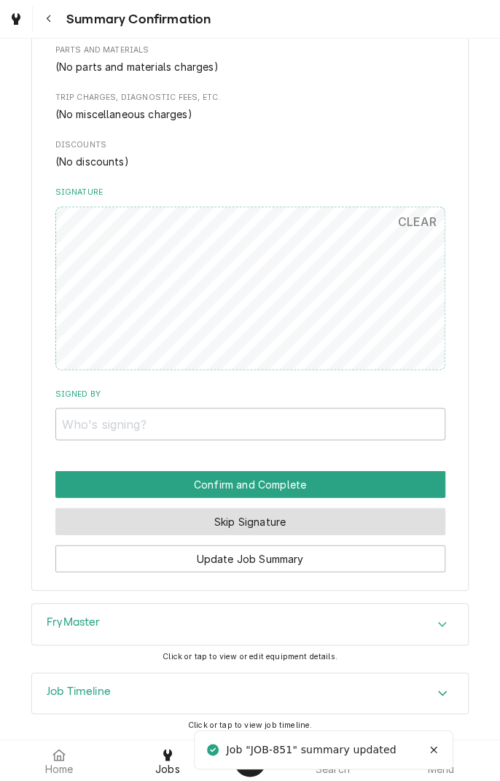
click at [301, 523] on button "Skip Signature" at bounding box center [250, 520] width 390 height 27
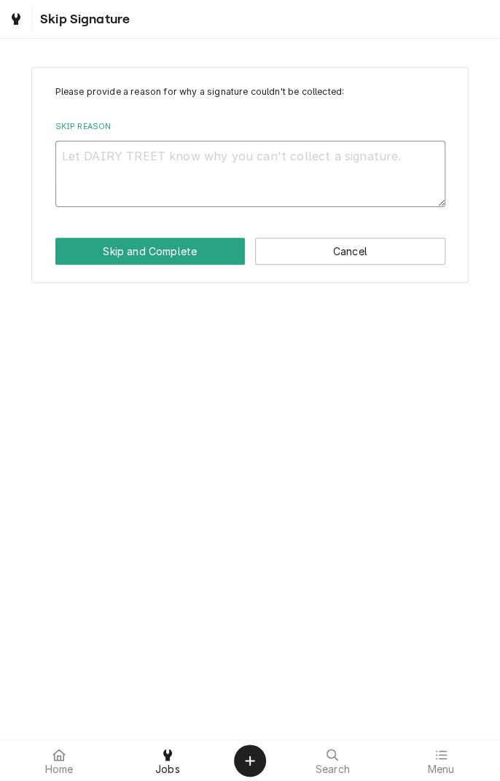
click at [307, 163] on textarea "Skip Reason" at bounding box center [250, 174] width 390 height 66
type textarea "x"
type textarea "I"
type textarea "x"
type textarea "In"
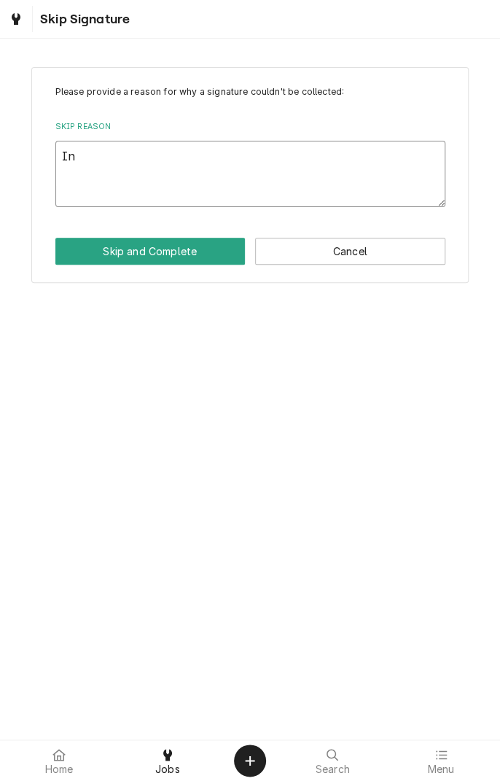
type textarea "x"
type textarea "In"
type textarea "x"
type textarea "In s"
type textarea "x"
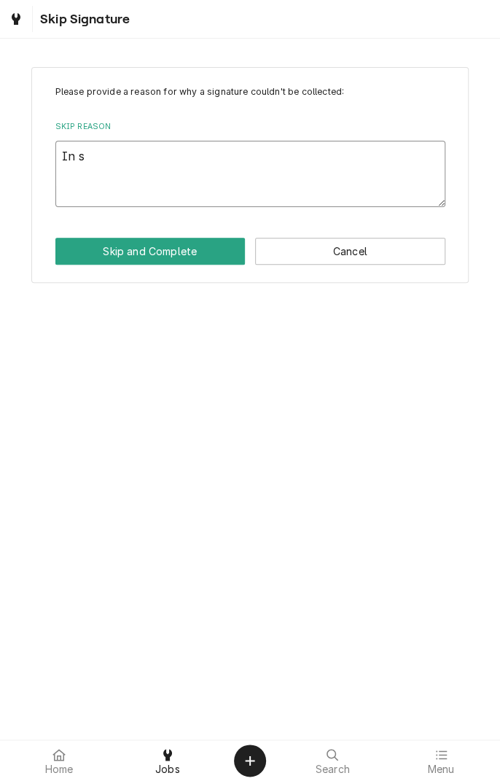
type textarea "In sh"
type textarea "x"
type textarea "In sho"
type textarea "x"
type textarea "In shop"
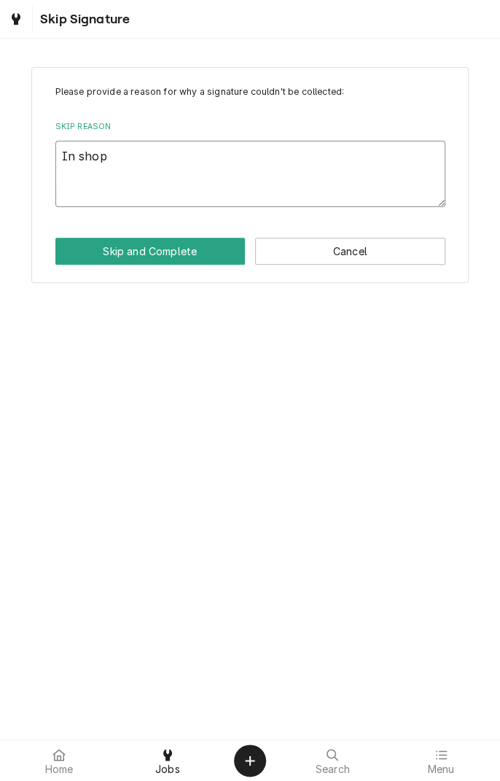
type textarea "x"
type textarea "In shop"
type textarea "x"
type textarea "In shop s"
type textarea "x"
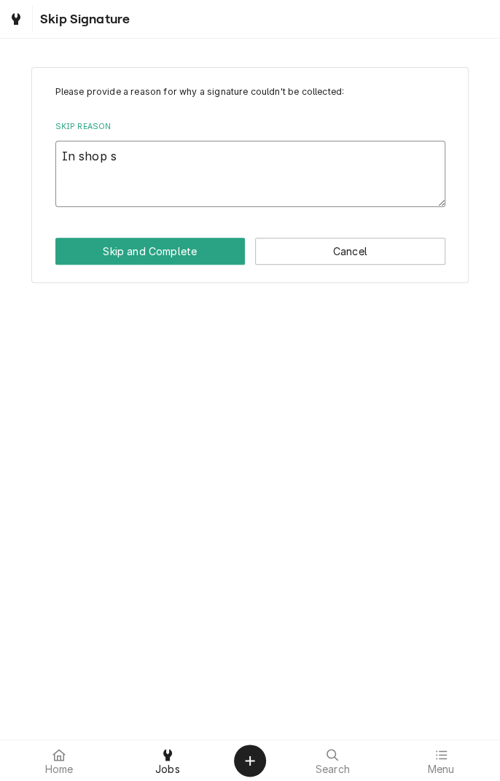
type textarea "In shop se"
type textarea "x"
type textarea "In shop ser"
type textarea "x"
type textarea "In shop serv"
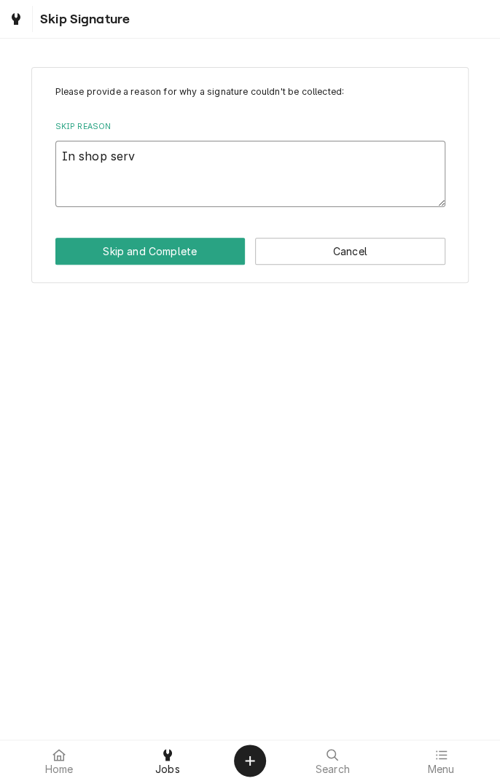
type textarea "x"
type textarea "In shop servi"
type textarea "x"
type textarea "In shop servic"
type textarea "x"
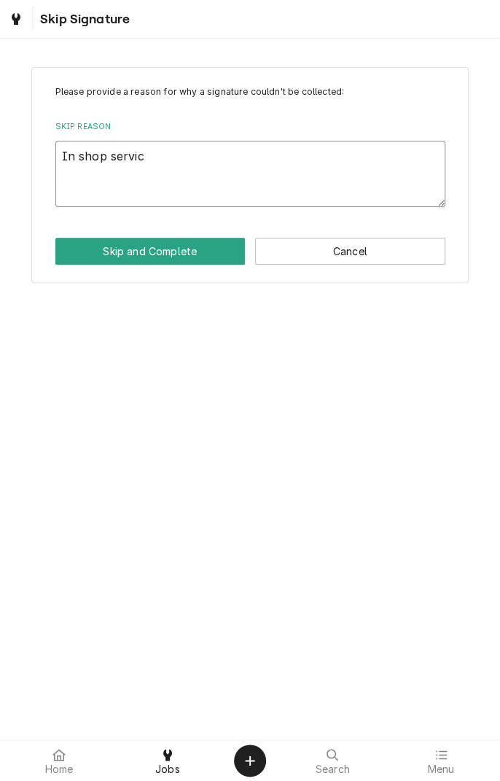
type textarea "In shop service"
type textarea "x"
type textarea "In shop service"
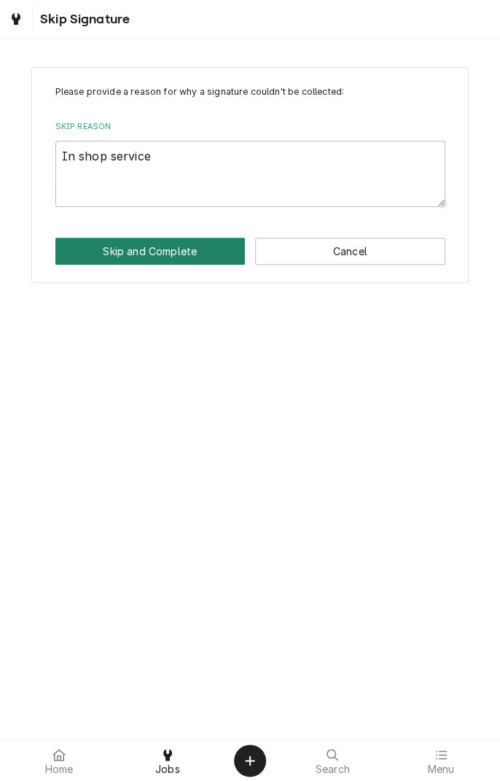
click at [199, 254] on button "Skip and Complete" at bounding box center [150, 251] width 190 height 27
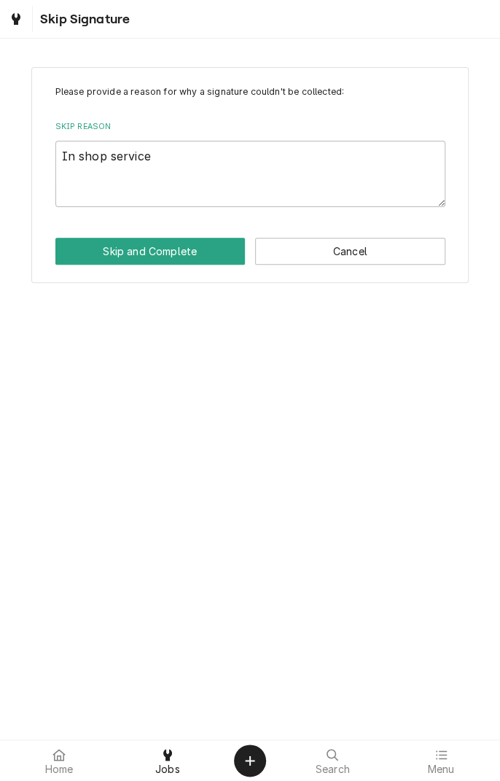
type textarea "x"
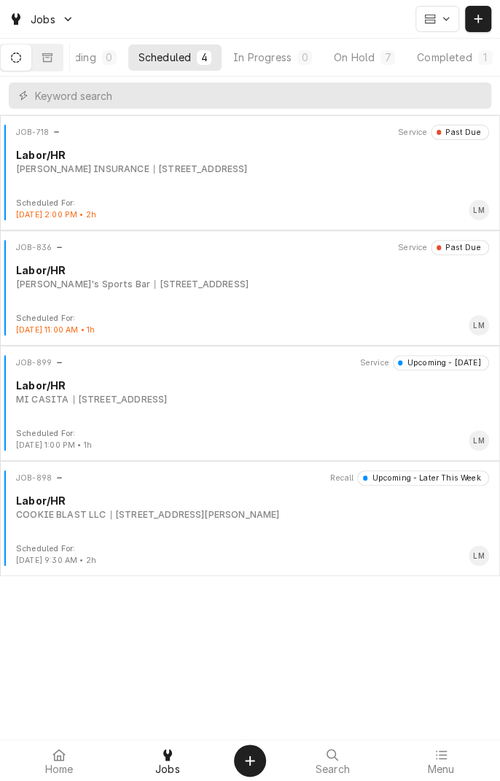
scroll to position [0, 136]
click at [451, 63] on div "Completed" at bounding box center [432, 57] width 55 height 15
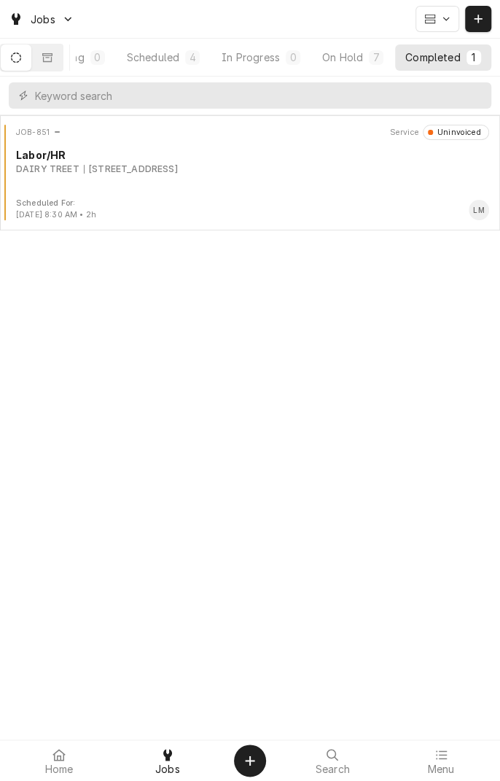
click at [246, 176] on div "JOB-851 Service Uninvoiced Labor/HR DAIRY TREET [STREET_ADDRESS]" at bounding box center [250, 161] width 488 height 73
